Goal: Task Accomplishment & Management: Complete application form

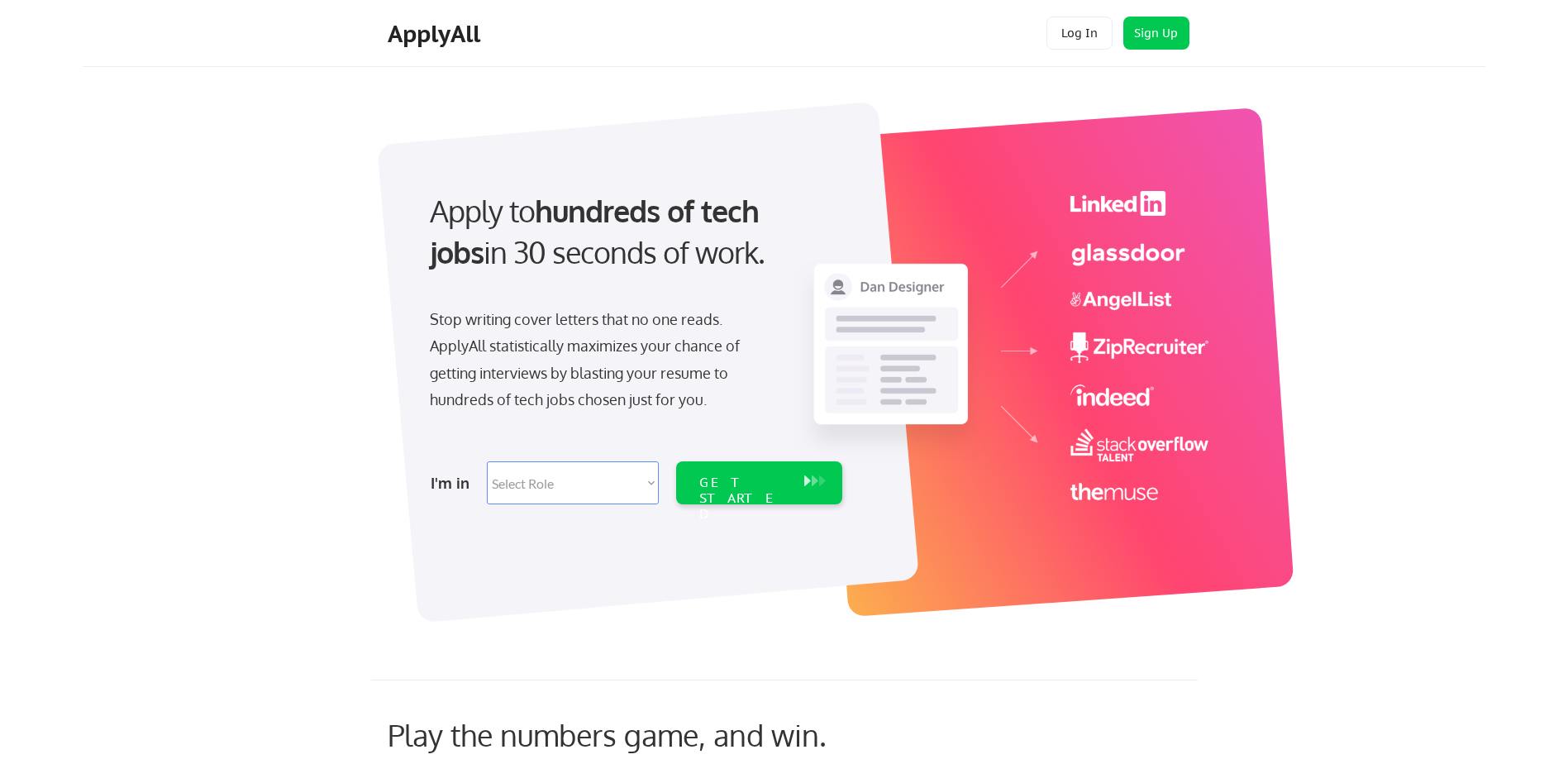
click at [576, 482] on select "Select Role Software Engineering Product Management Customer Success Sales UI/U…" at bounding box center [572, 482] width 172 height 43
select select ""hr_recruiting""
click at [486, 462] on select "Select Role Software Engineering Product Management Customer Success Sales UI/U…" at bounding box center [572, 482] width 172 height 43
select select ""hr_recruiting""
click at [758, 487] on div "GET STARTED" at bounding box center [744, 498] width 89 height 48
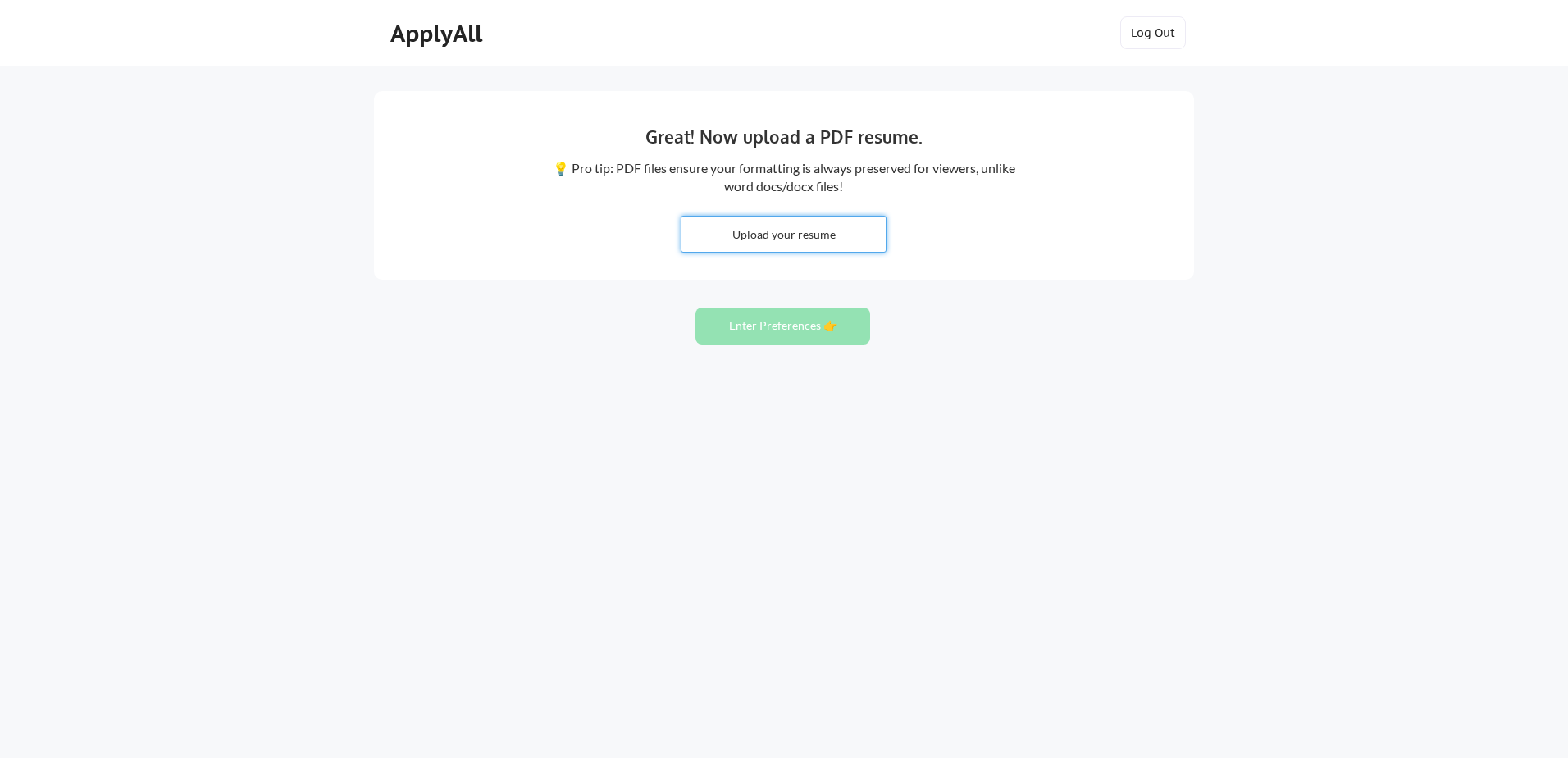
click at [797, 234] on input "file" at bounding box center [784, 234] width 204 height 35
type input "C:\fakepath\KMassey Resume 08.2025.docx"
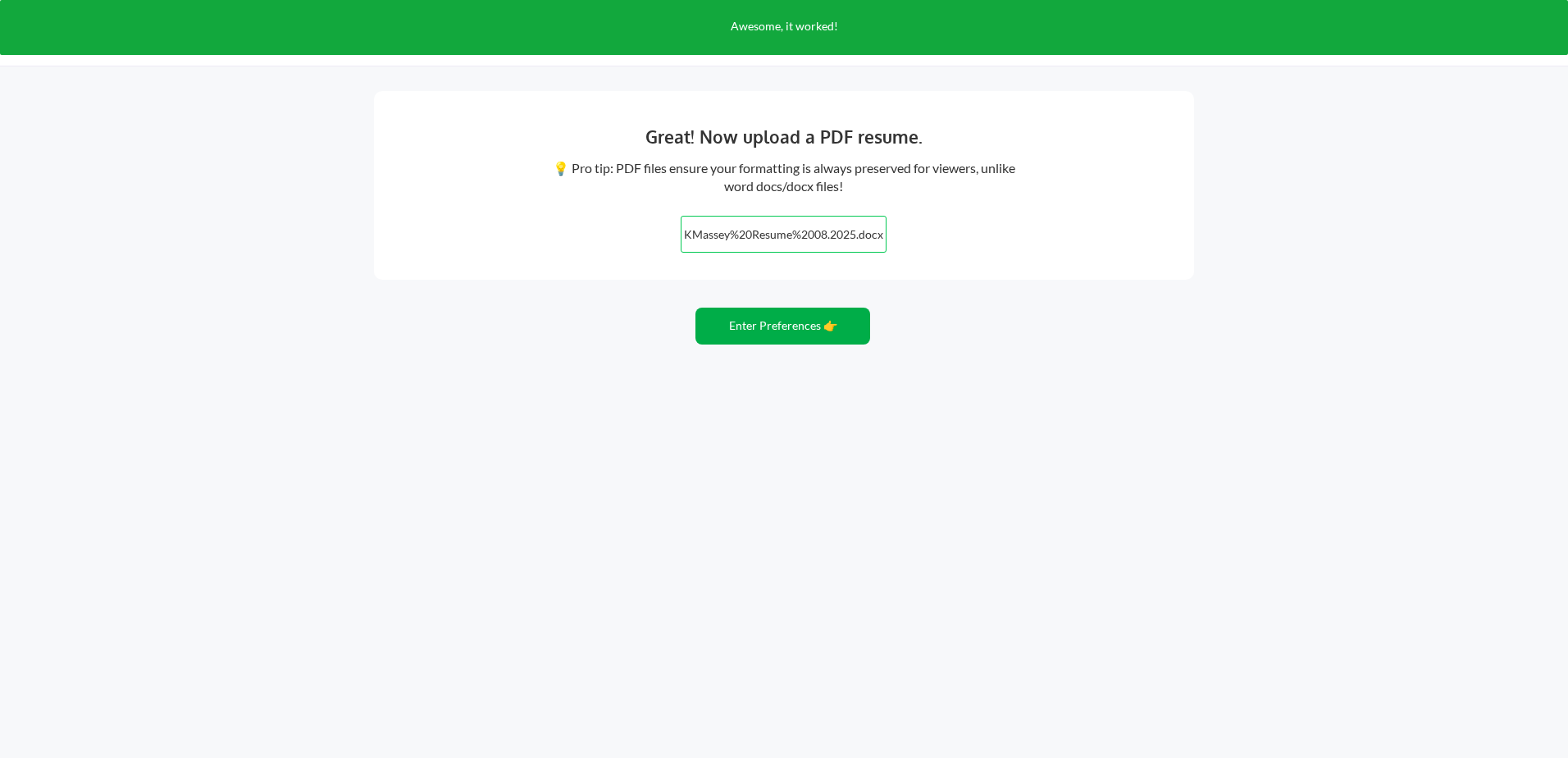
click at [735, 326] on button "Enter Preferences 👉" at bounding box center [783, 326] width 175 height 37
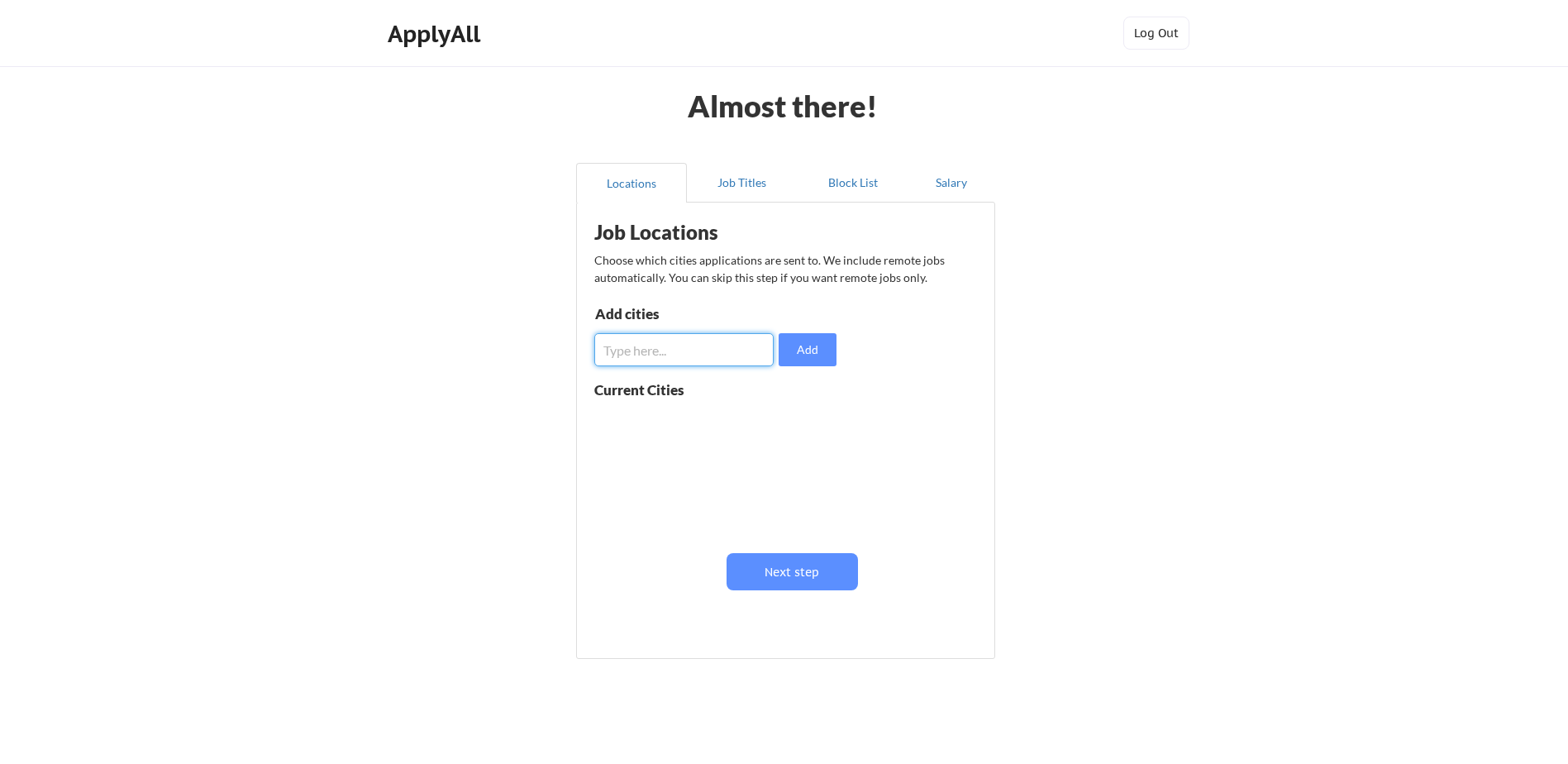
click at [665, 344] on input "input" at bounding box center [684, 349] width 179 height 33
type input "[GEOGRAPHIC_DATA]"
click at [818, 346] on button "Add" at bounding box center [807, 349] width 58 height 33
click at [782, 421] on button at bounding box center [785, 422] width 12 height 12
click at [698, 352] on input "input" at bounding box center [684, 349] width 179 height 33
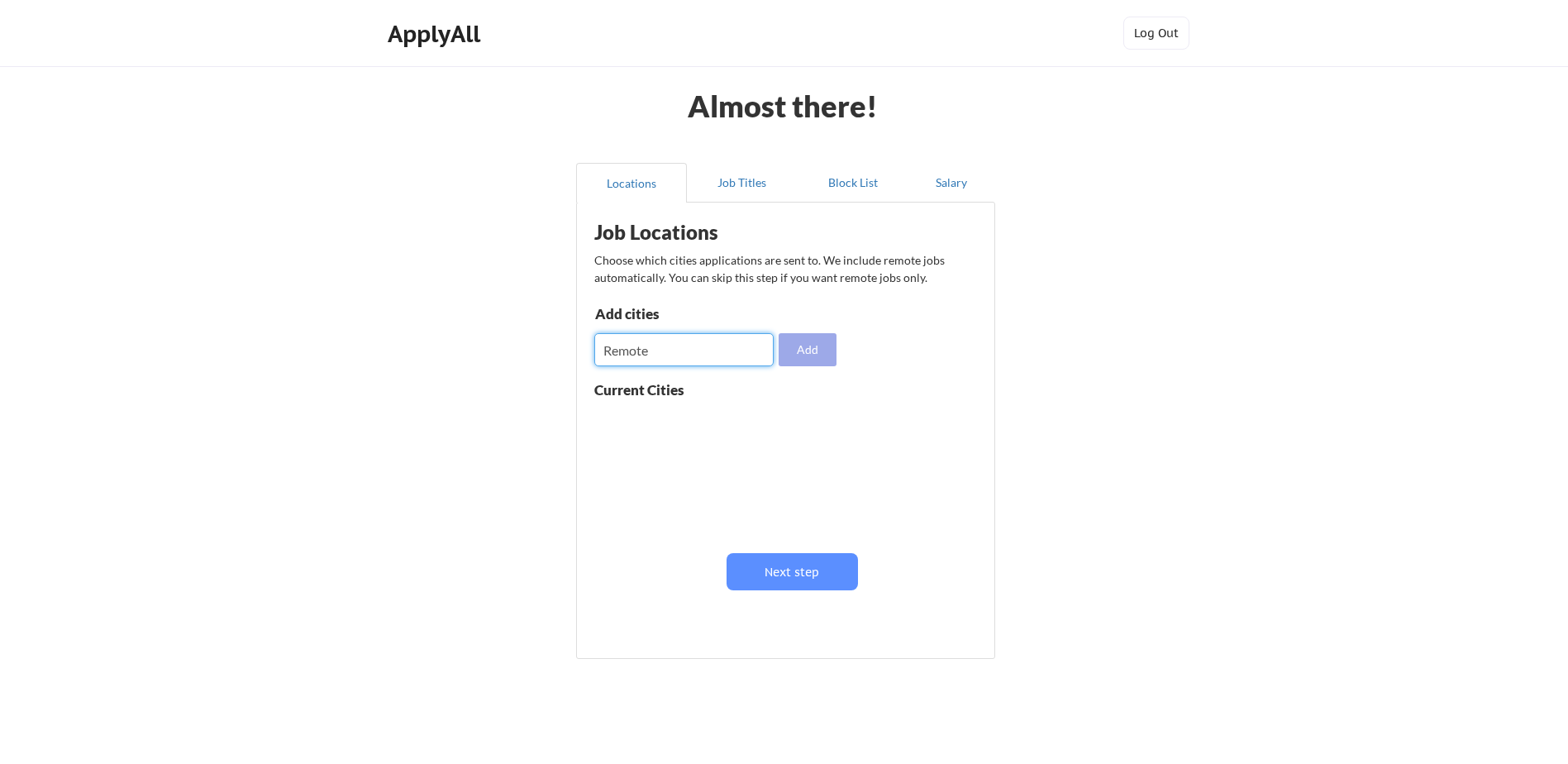
type input "Remote"
click at [809, 357] on button "Add" at bounding box center [807, 349] width 58 height 33
click at [683, 341] on input "input" at bounding box center [684, 349] width 179 height 33
click at [782, 422] on button at bounding box center [785, 422] width 12 height 12
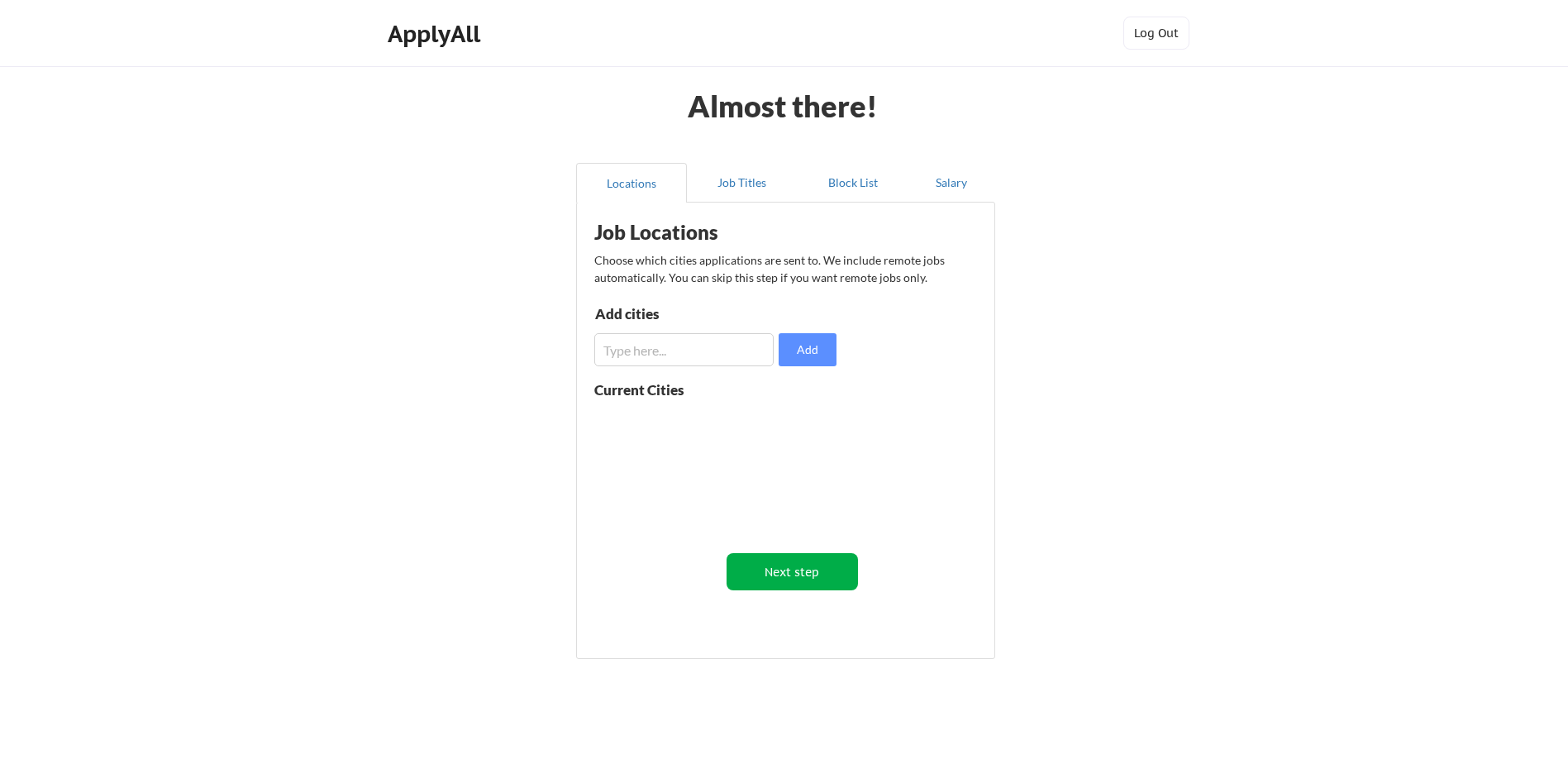
click at [765, 561] on button "Next step" at bounding box center [791, 572] width 131 height 37
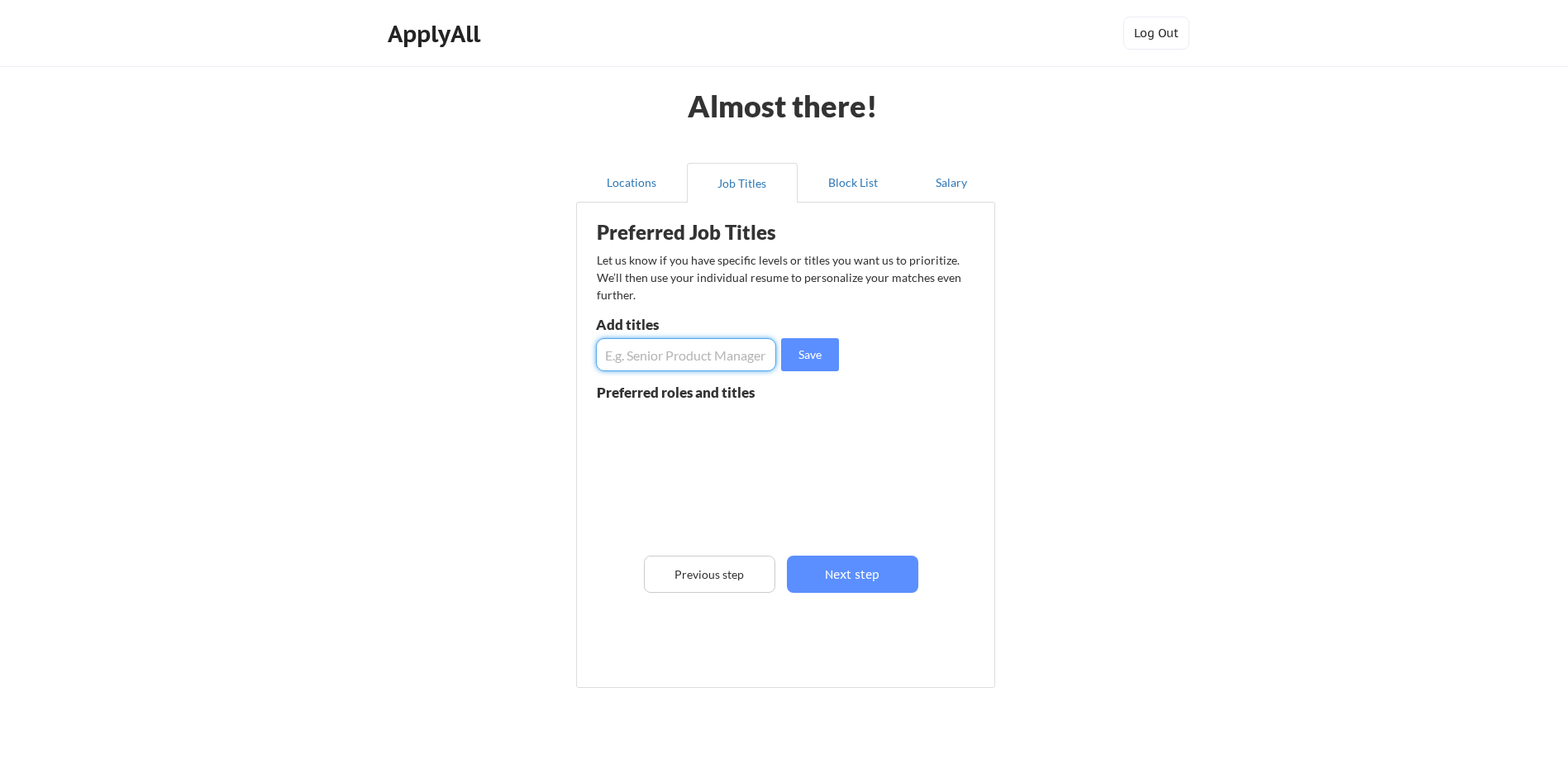
click at [683, 362] on input "input" at bounding box center [685, 355] width 180 height 33
click at [696, 355] on input "input" at bounding box center [685, 355] width 180 height 33
type input "Senior Recruiter"
click at [826, 349] on button "Save" at bounding box center [810, 355] width 58 height 33
click at [693, 355] on input "input" at bounding box center [685, 355] width 180 height 33
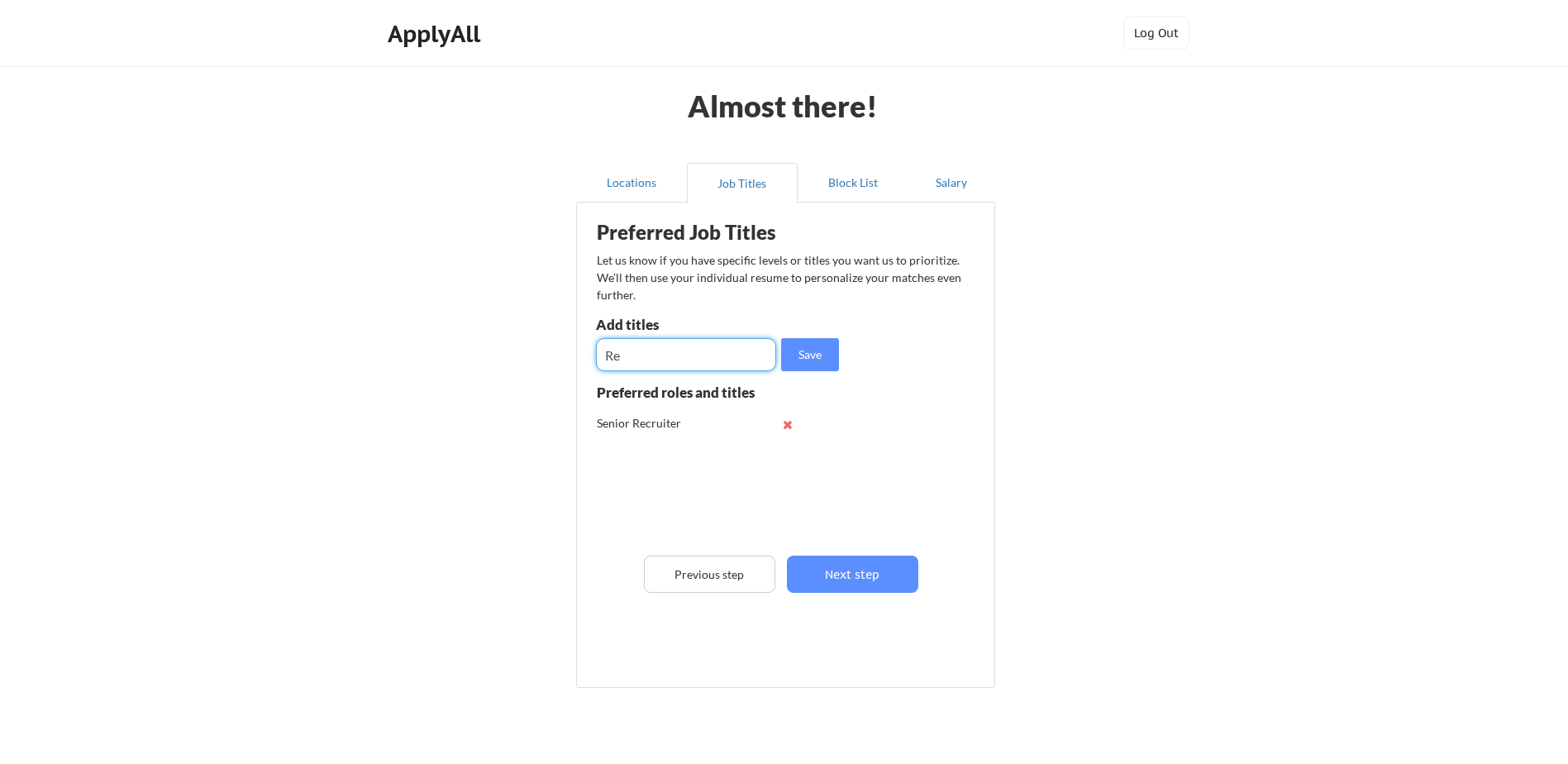
type input "R"
type input "Manager of Recruiting"
click at [824, 355] on button "Save" at bounding box center [810, 355] width 58 height 33
click at [703, 359] on input "input" at bounding box center [685, 355] width 180 height 33
type input "Talent Acquisition"
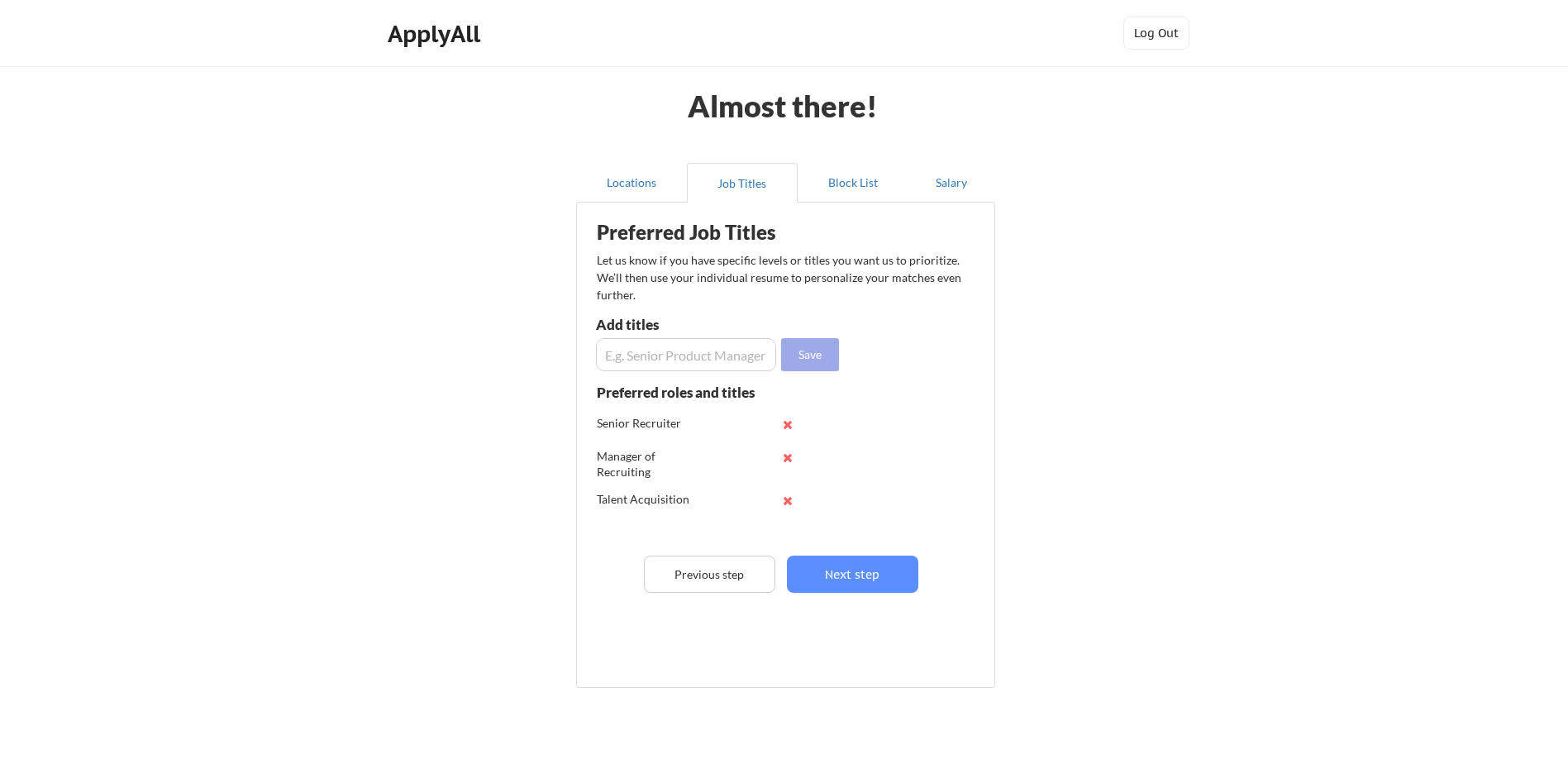
click at [791, 363] on button "Save" at bounding box center [810, 355] width 58 height 33
click at [687, 357] on input "input" at bounding box center [685, 355] width 180 height 33
click at [691, 347] on input "input" at bounding box center [685, 355] width 180 height 33
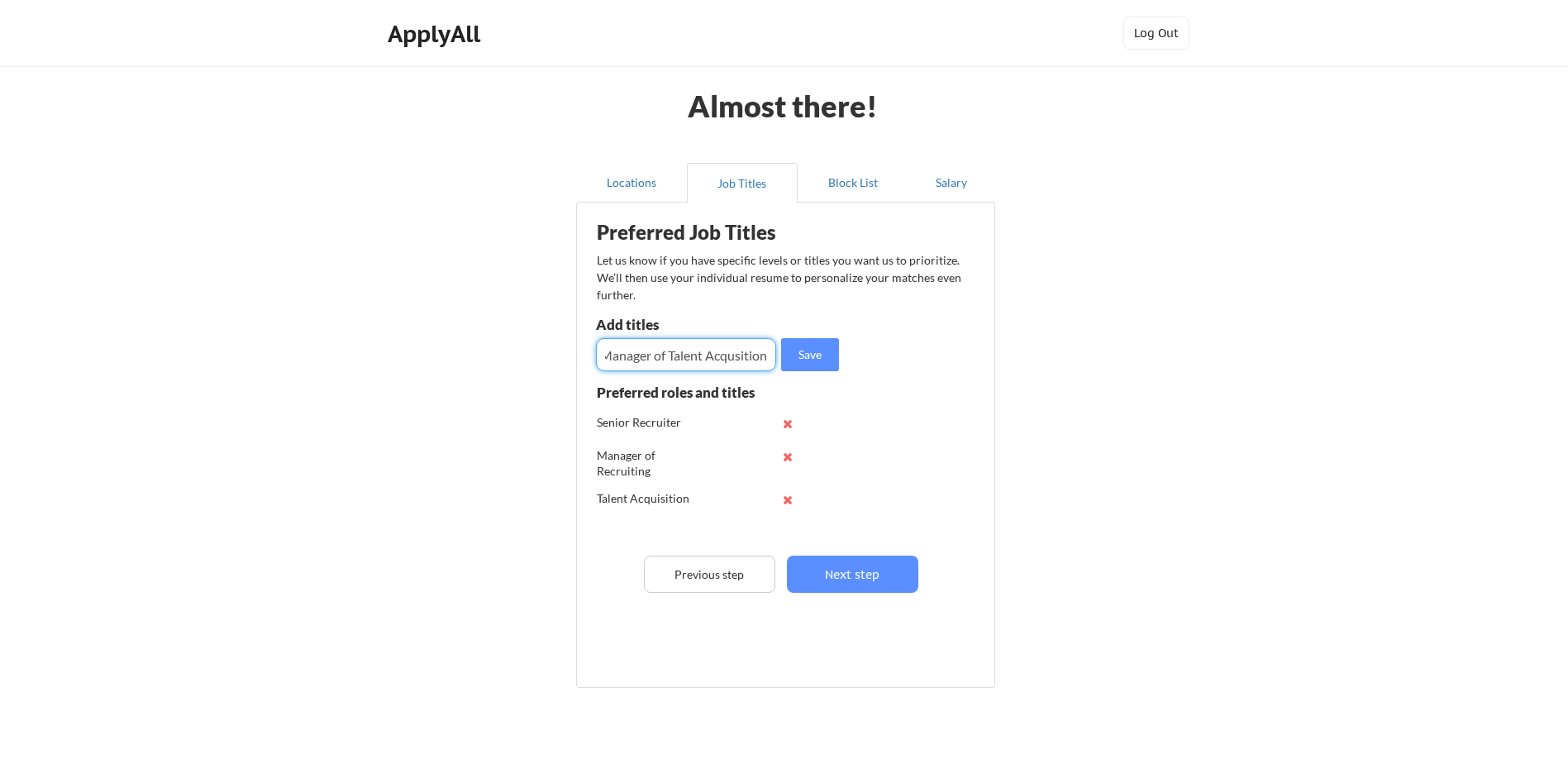
type input "Manager of Talent Acqusition"
click at [808, 354] on button "Save" at bounding box center [810, 355] width 58 height 33
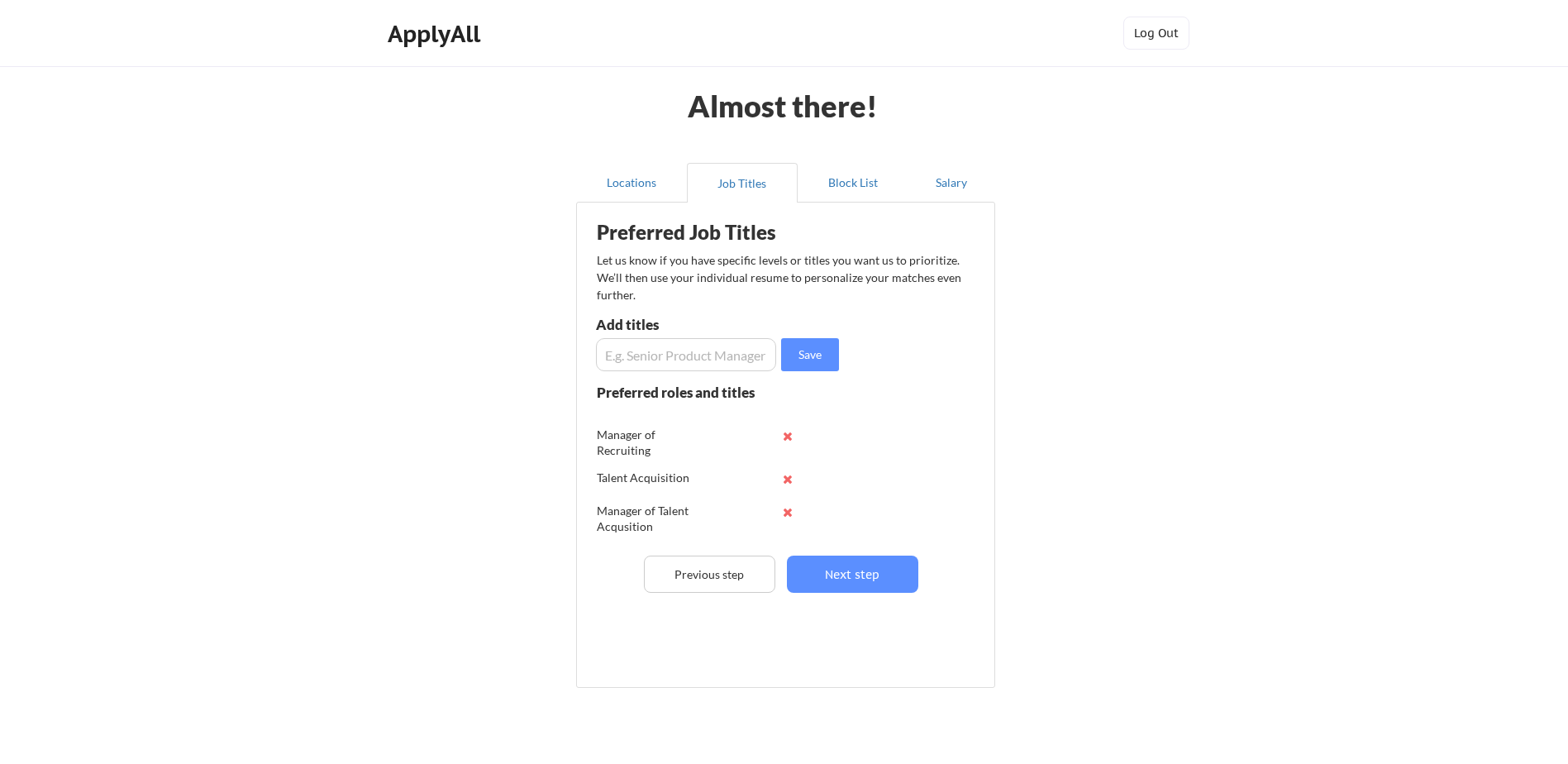
click at [785, 516] on button at bounding box center [788, 512] width 12 height 12
click at [698, 357] on input "input" at bounding box center [685, 355] width 180 height 33
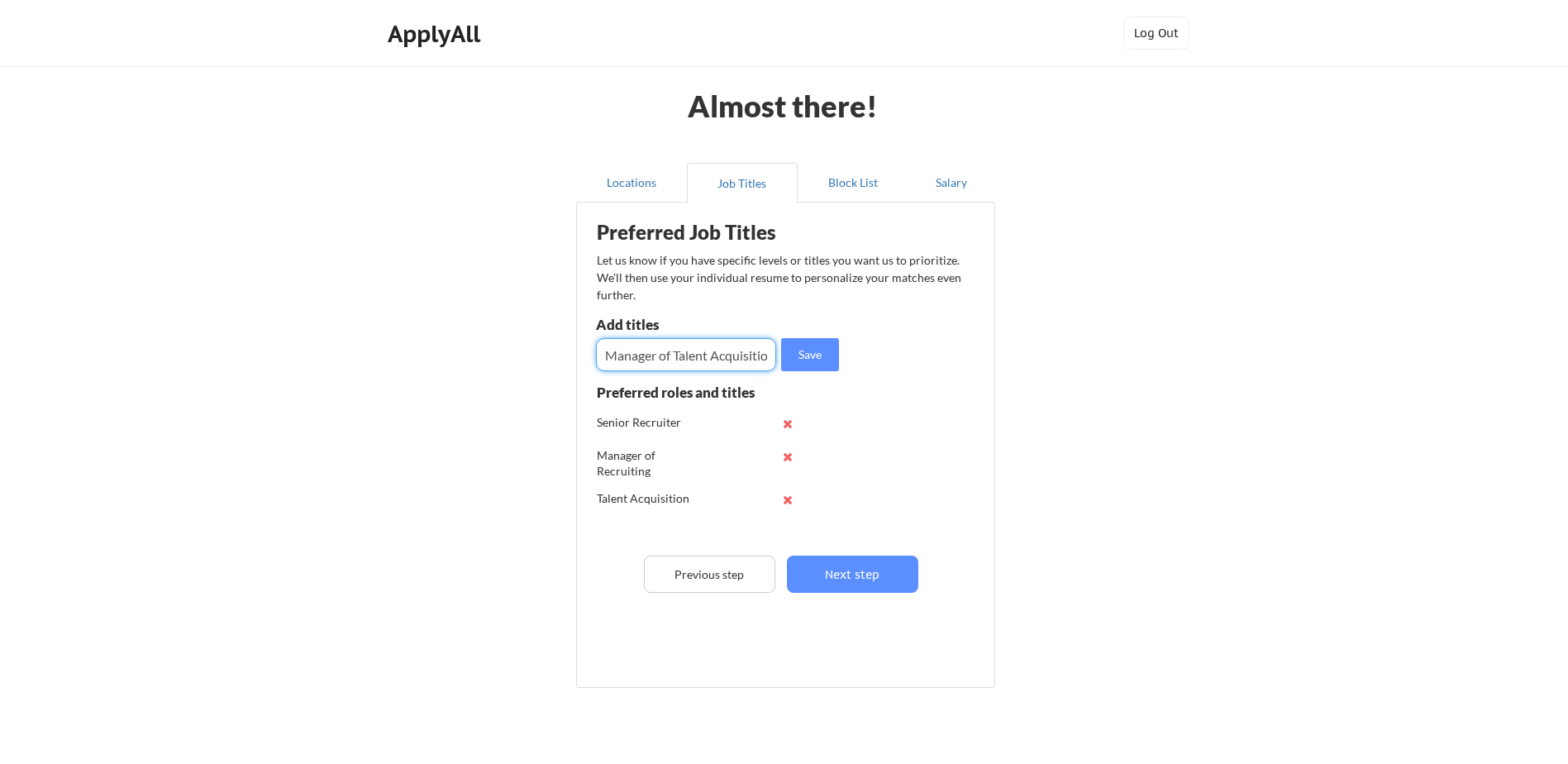
scroll to position [0, 10]
type input "Manager of Talent Acquisition"
drag, startPoint x: 810, startPoint y: 354, endPoint x: 804, endPoint y: 374, distance: 20.9
click at [810, 353] on button "Save" at bounding box center [810, 355] width 58 height 33
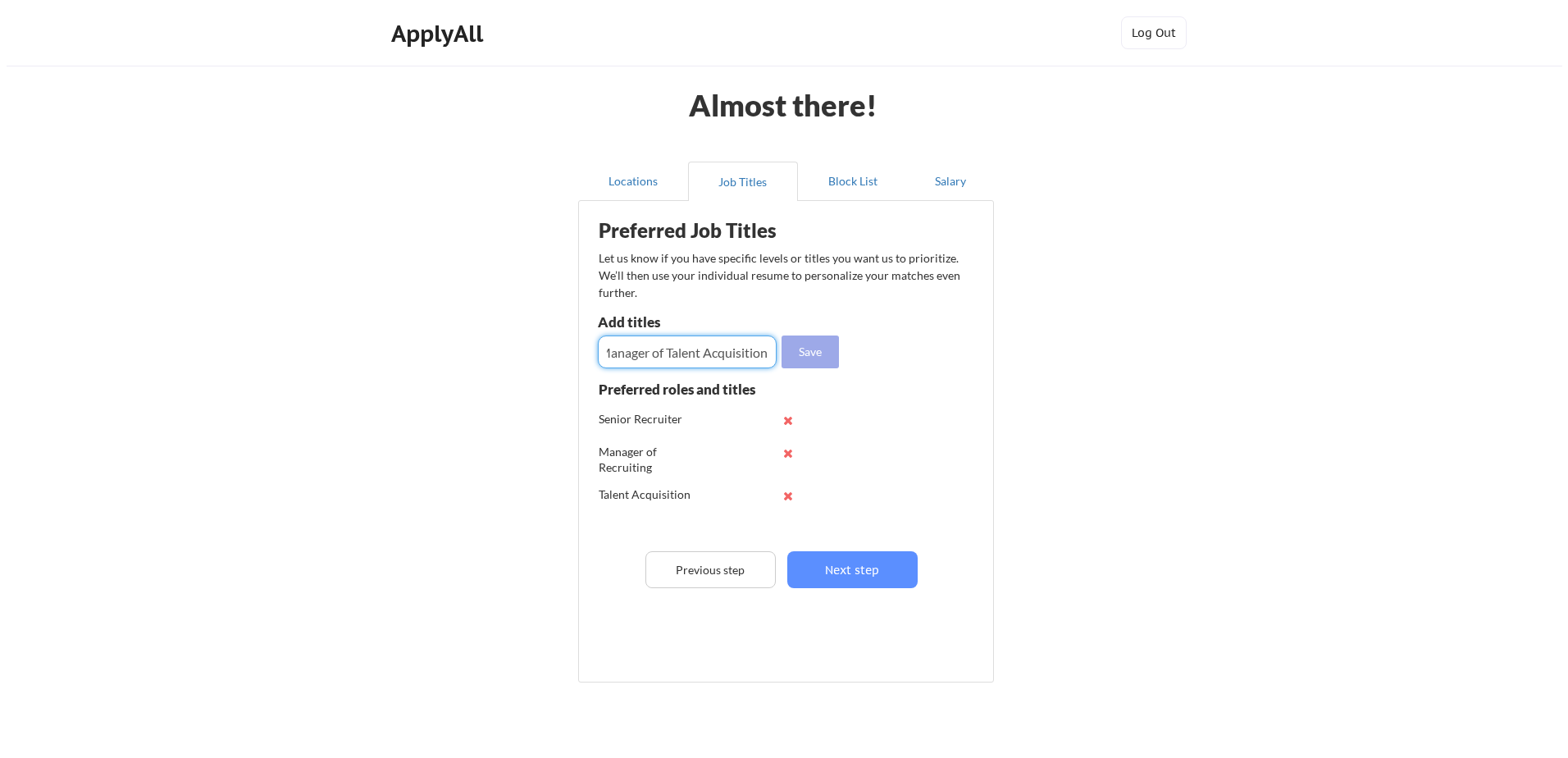
scroll to position [0, 0]
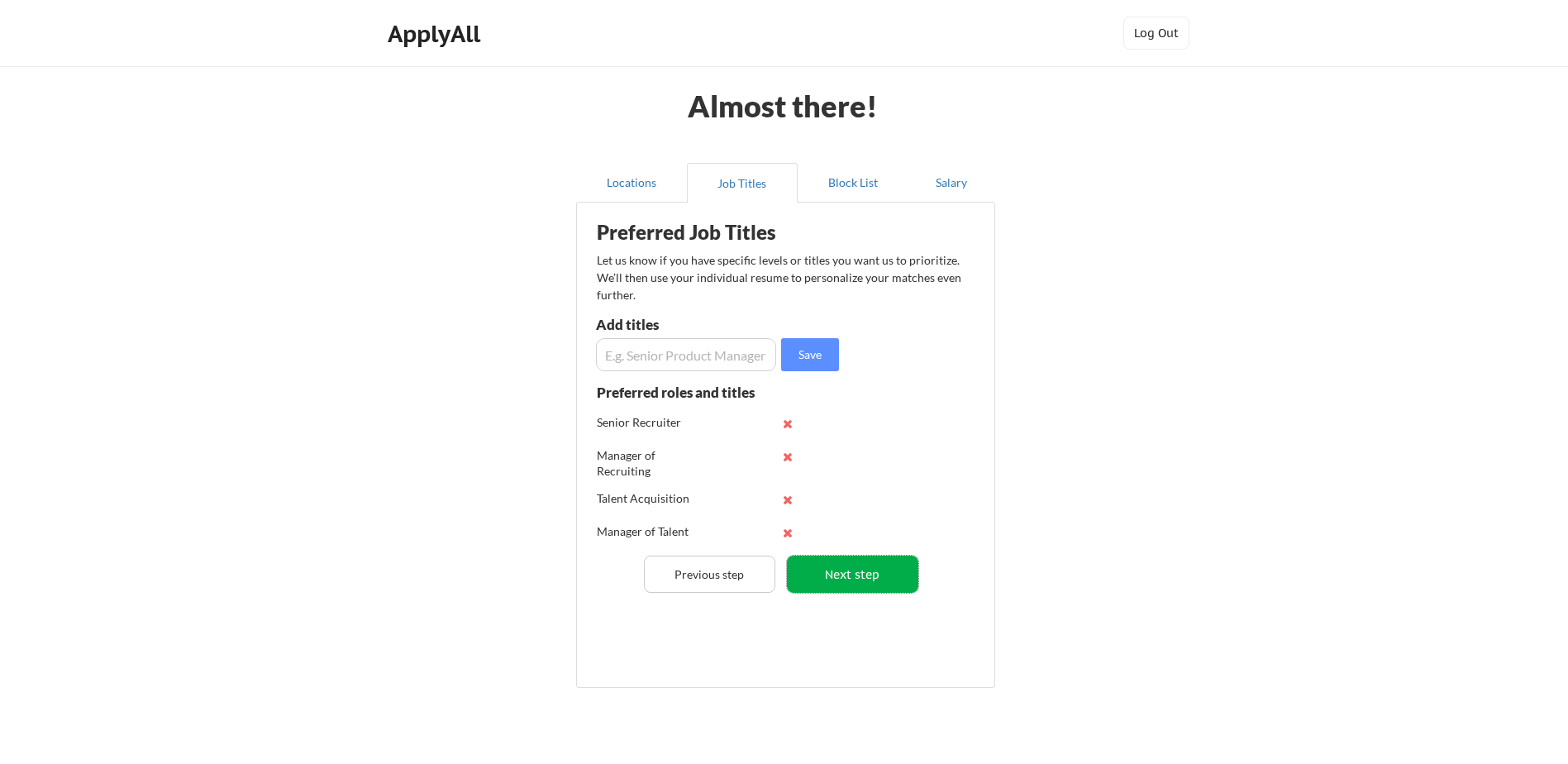
click at [863, 567] on button "Next step" at bounding box center [852, 574] width 131 height 37
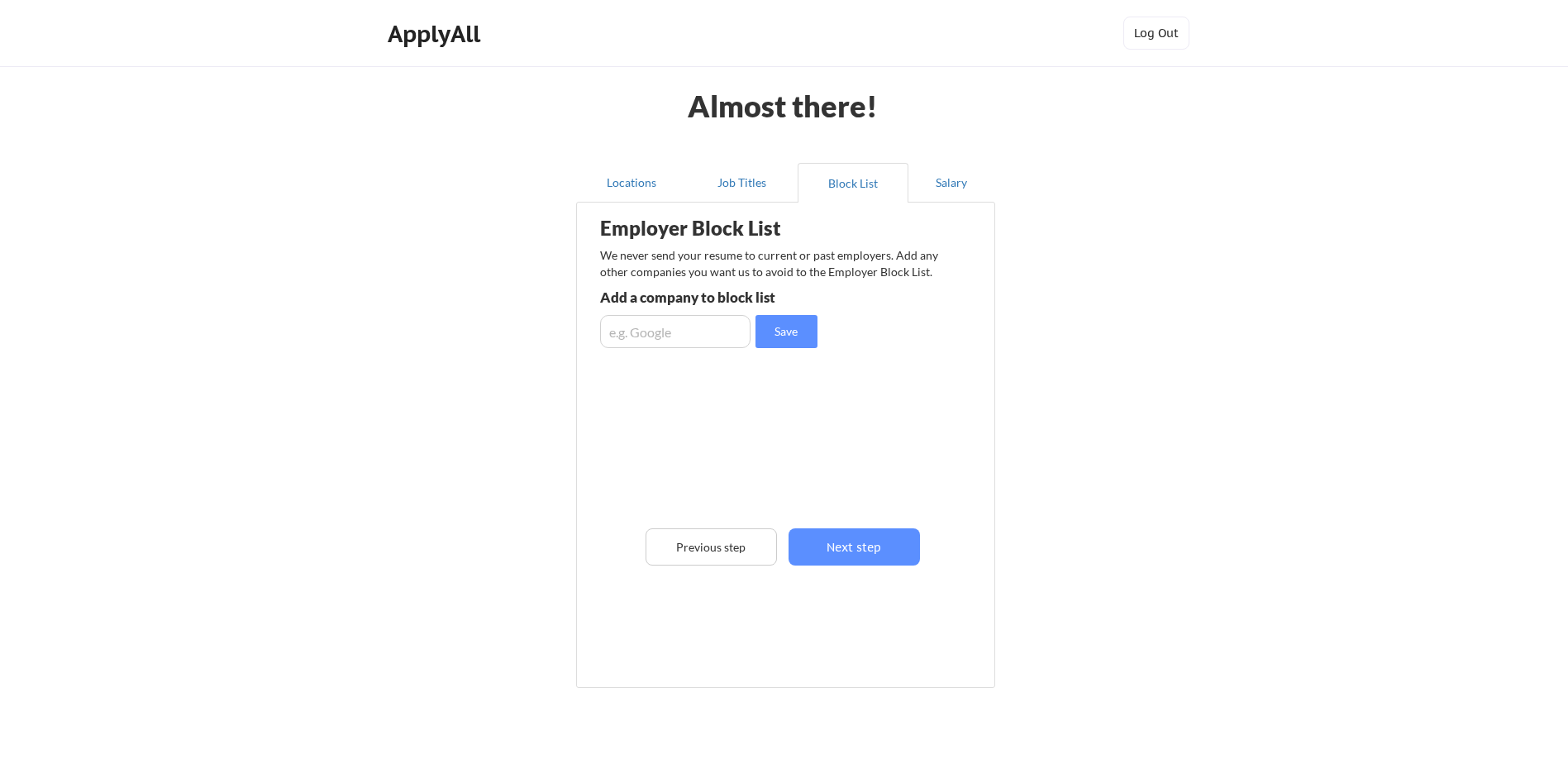
click at [652, 334] on input "input" at bounding box center [675, 332] width 150 height 33
type input "PEAK Technical"
click at [762, 339] on button "Save" at bounding box center [786, 332] width 62 height 33
click at [691, 331] on input "input" at bounding box center [675, 332] width 150 height 33
type input "[PERSON_NAME]"
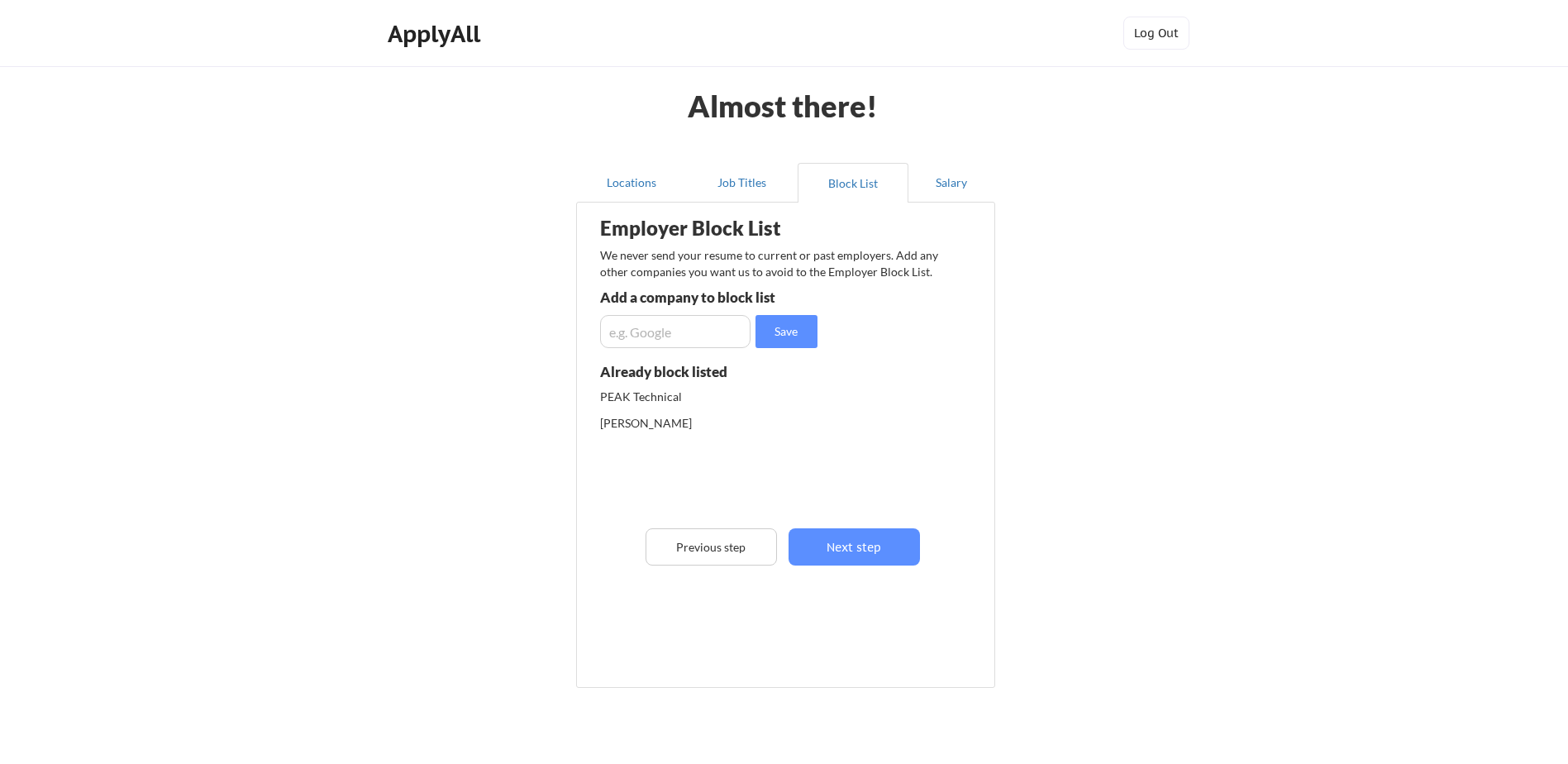
click at [691, 331] on input "input" at bounding box center [675, 332] width 150 height 33
type input "Careerstaff"
click at [801, 326] on button "Save" at bounding box center [786, 332] width 62 height 33
click at [673, 324] on input "input" at bounding box center [675, 332] width 150 height 33
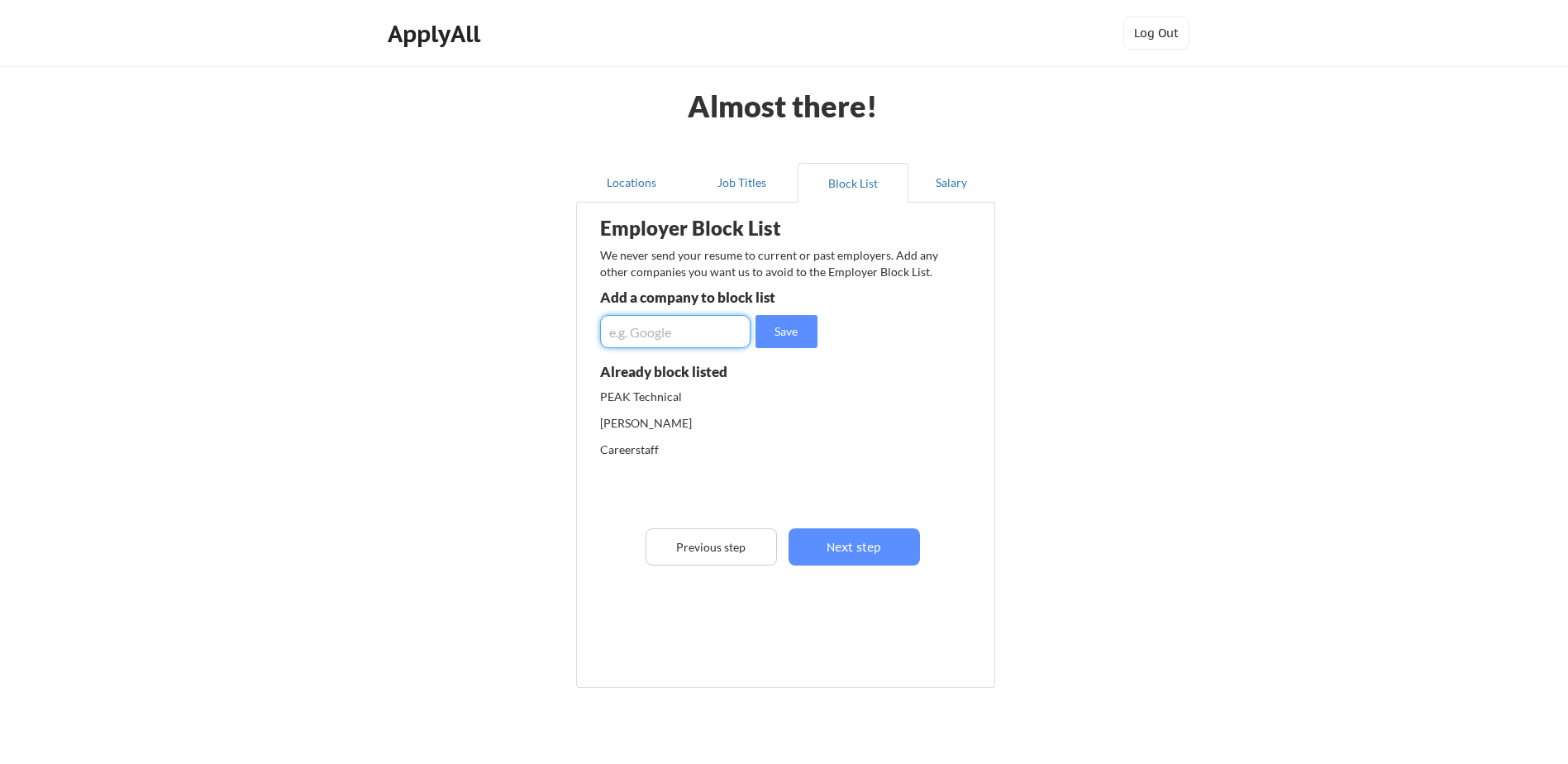
click at [673, 324] on input "input" at bounding box center [675, 332] width 150 height 33
type input "[PERSON_NAME] Recruiting"
click at [782, 329] on button "Save" at bounding box center [786, 332] width 62 height 33
click at [696, 331] on input "input" at bounding box center [675, 332] width 150 height 33
click at [860, 549] on button "Next step" at bounding box center [854, 547] width 131 height 37
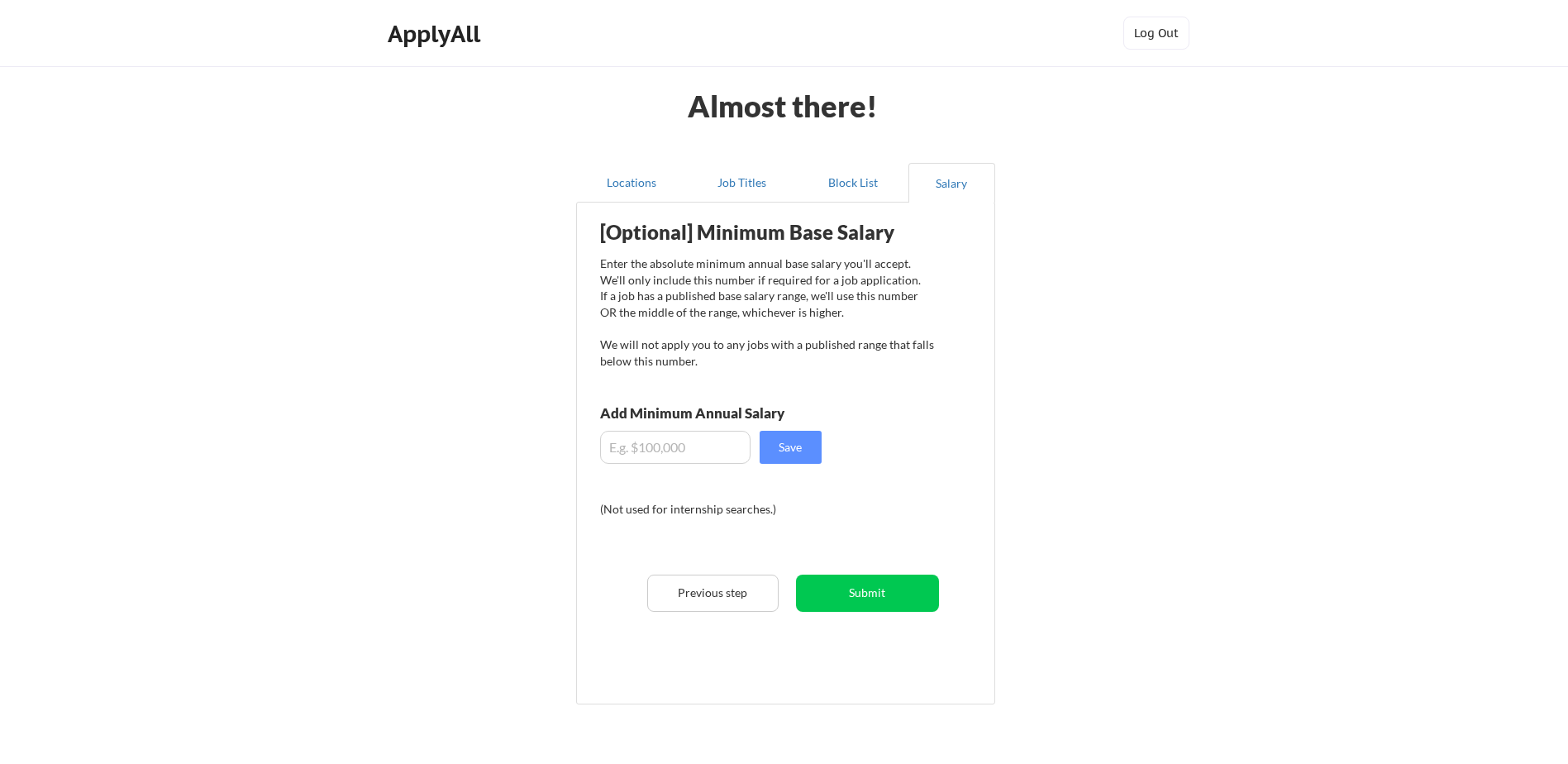
click at [664, 448] on input "input" at bounding box center [675, 448] width 150 height 33
click at [689, 447] on input "input" at bounding box center [675, 448] width 150 height 33
type input "$75,000"
click at [810, 451] on button "Save" at bounding box center [790, 448] width 62 height 33
click at [876, 601] on button "Submit" at bounding box center [867, 593] width 143 height 37
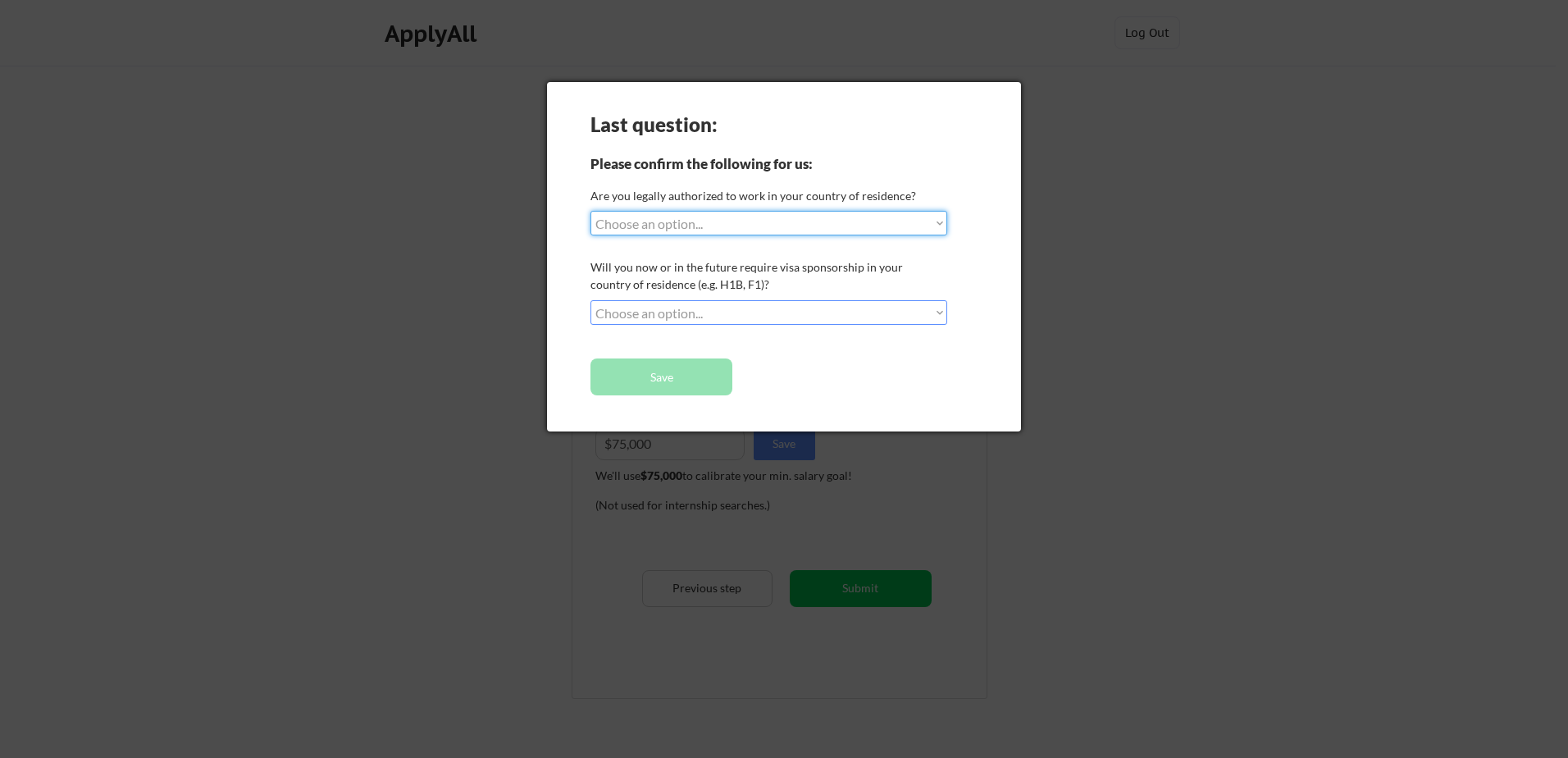
click at [729, 229] on select "Choose an option... Yes, I am a [DEMOGRAPHIC_DATA] Citizen Yes, I am a [DEMOGRA…" at bounding box center [769, 223] width 357 height 25
select select ""yes__i_am_a_[DEMOGRAPHIC_DATA]""
click at [590, 211] on select "Choose an option... Yes, I am a [DEMOGRAPHIC_DATA] Citizen Yes, I am a [DEMOGRA…" at bounding box center [769, 223] width 357 height 25
click at [685, 312] on select "Choose an option... No, I will not need sponsorship Yes, I will need sponsorship" at bounding box center [769, 312] width 357 height 25
select select ""no__i_will_not_need_sponsorship""
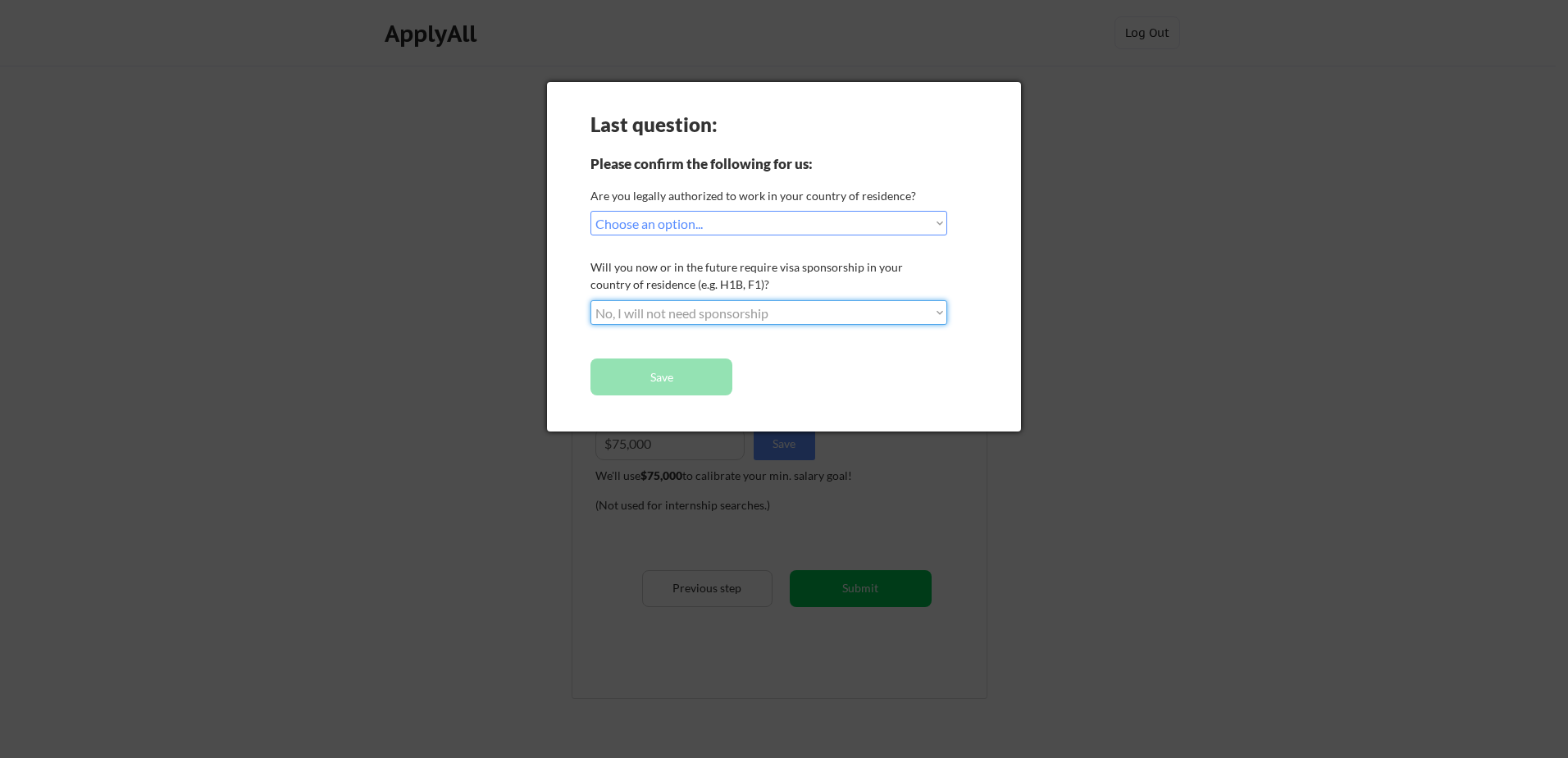
click at [590, 300] on select "Choose an option... No, I will not need sponsorship Yes, I will need sponsorship" at bounding box center [769, 312] width 357 height 25
click at [652, 381] on button "Save" at bounding box center [661, 377] width 142 height 37
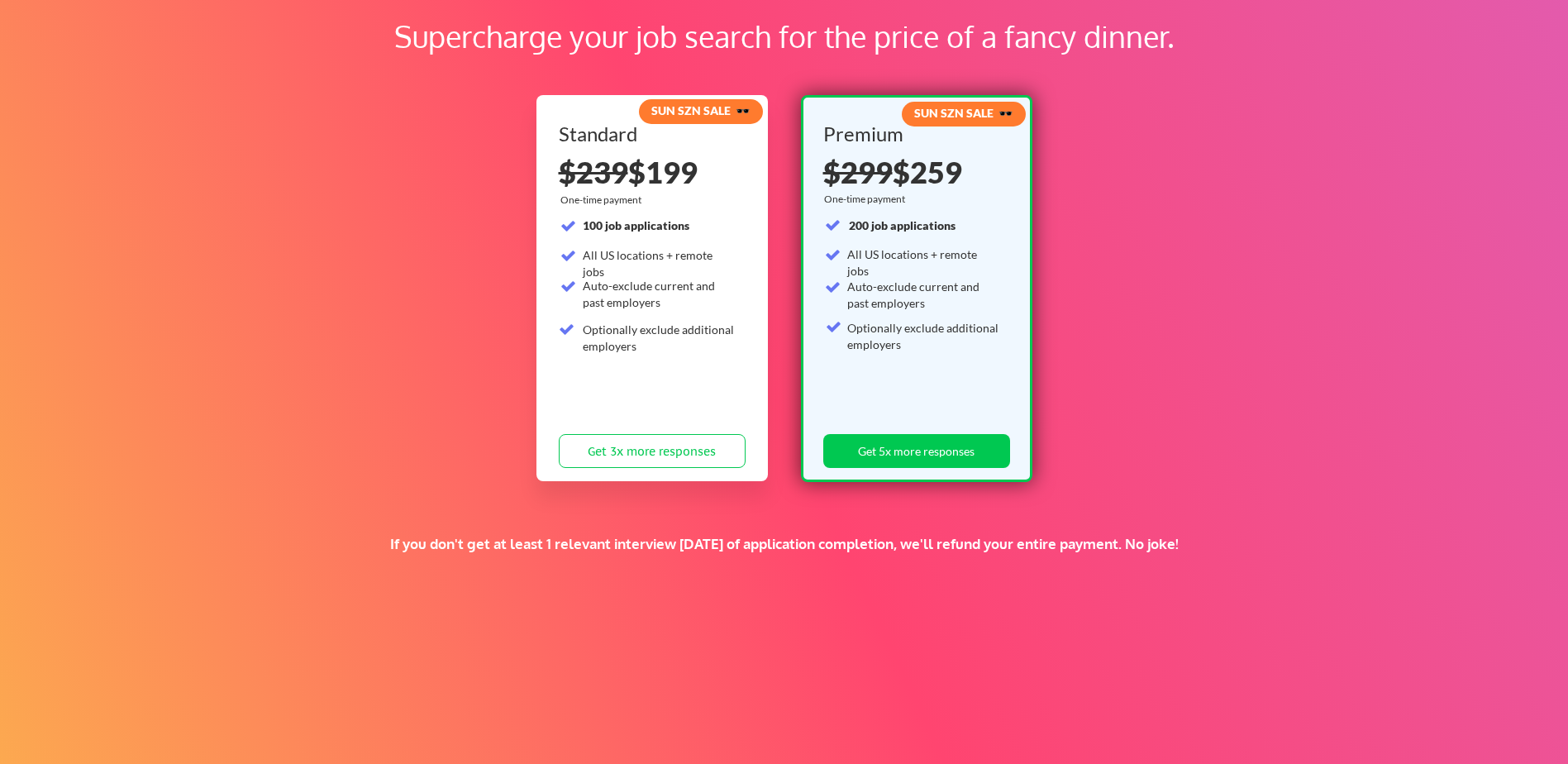
scroll to position [68, 0]
